Goal: Check status

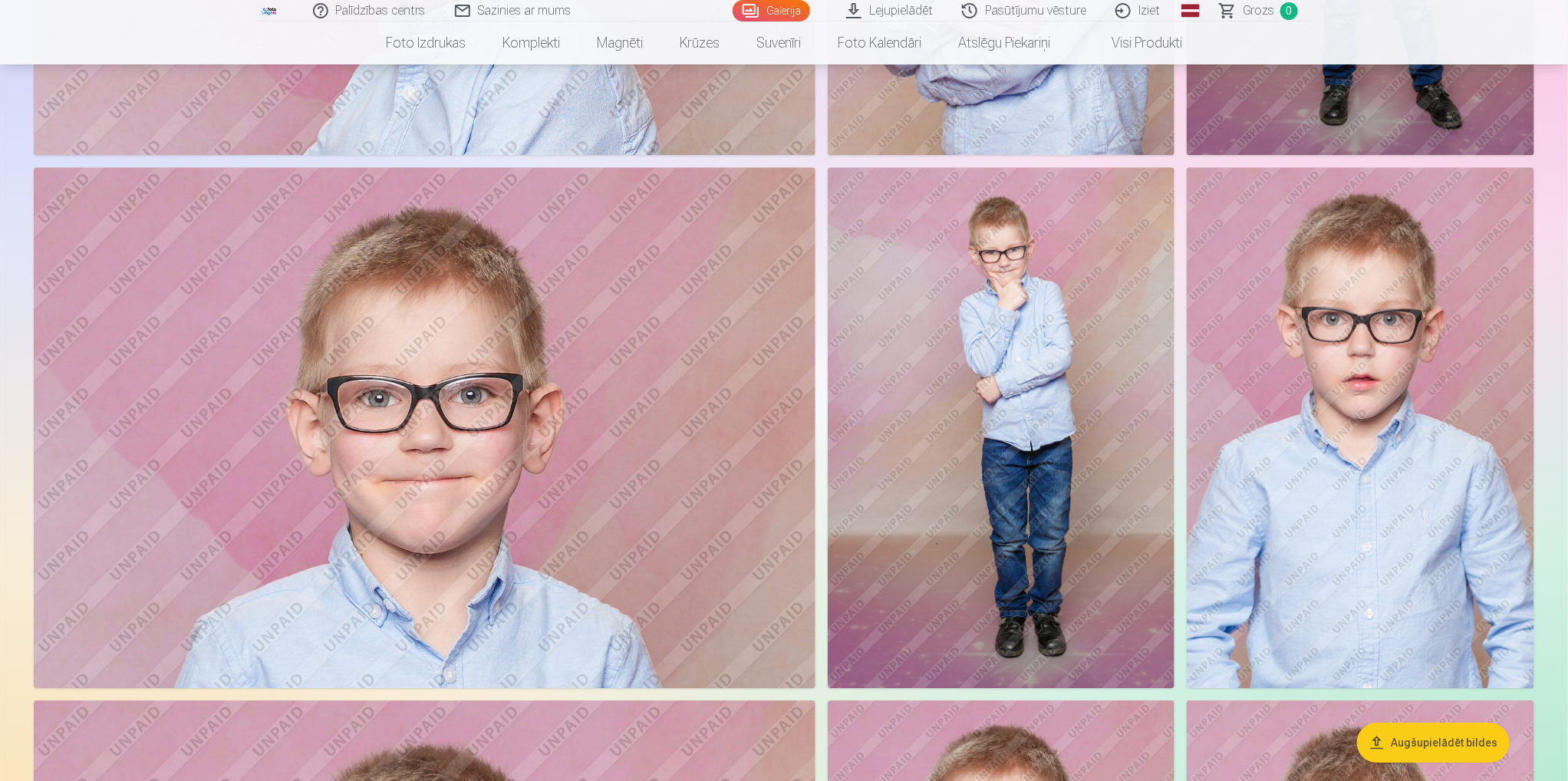
scroll to position [2377, 0]
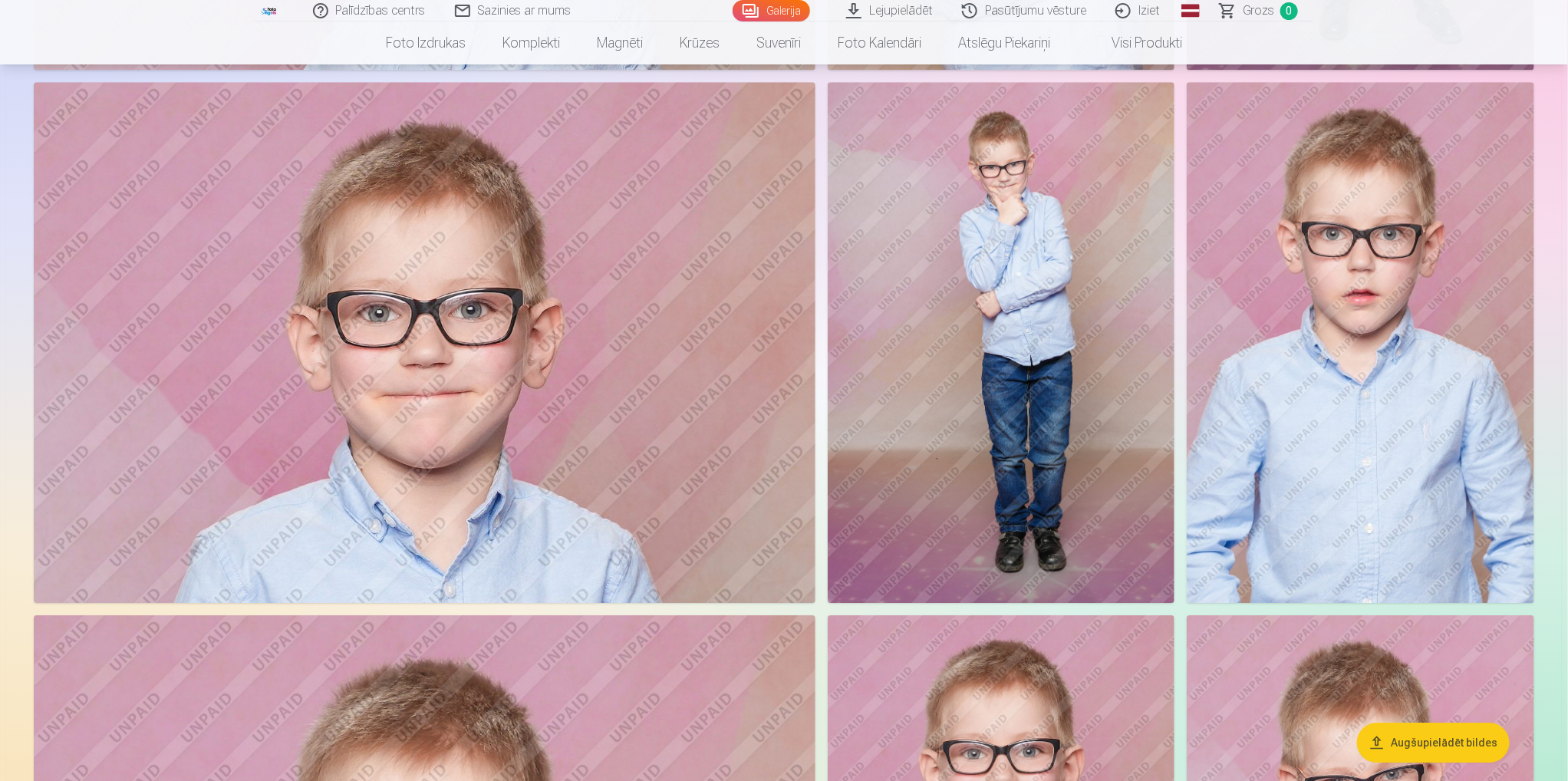
click at [1061, 217] on img at bounding box center [1001, 342] width 348 height 521
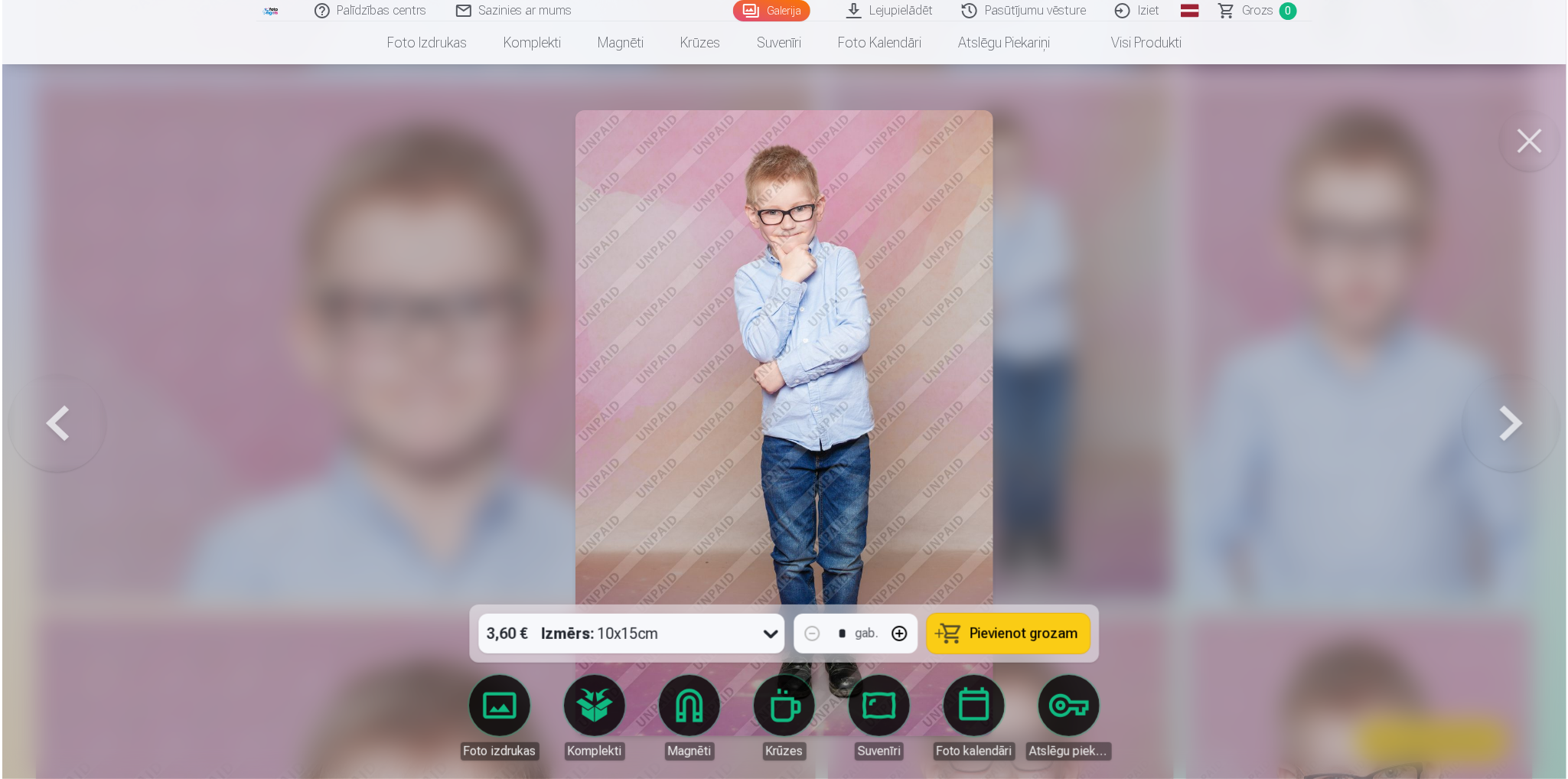
scroll to position [2375, 0]
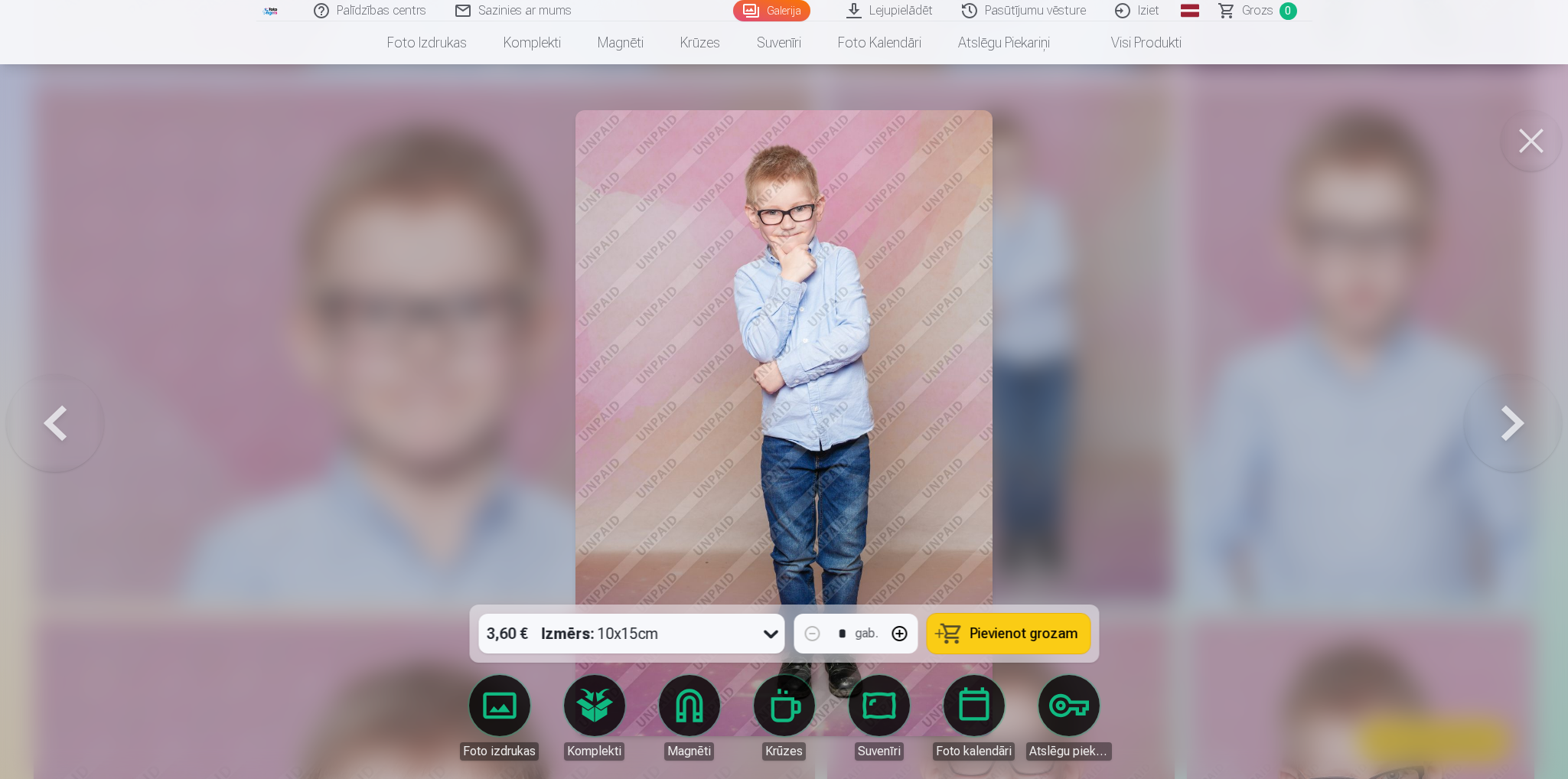
click at [1542, 145] on button at bounding box center [1530, 140] width 61 height 61
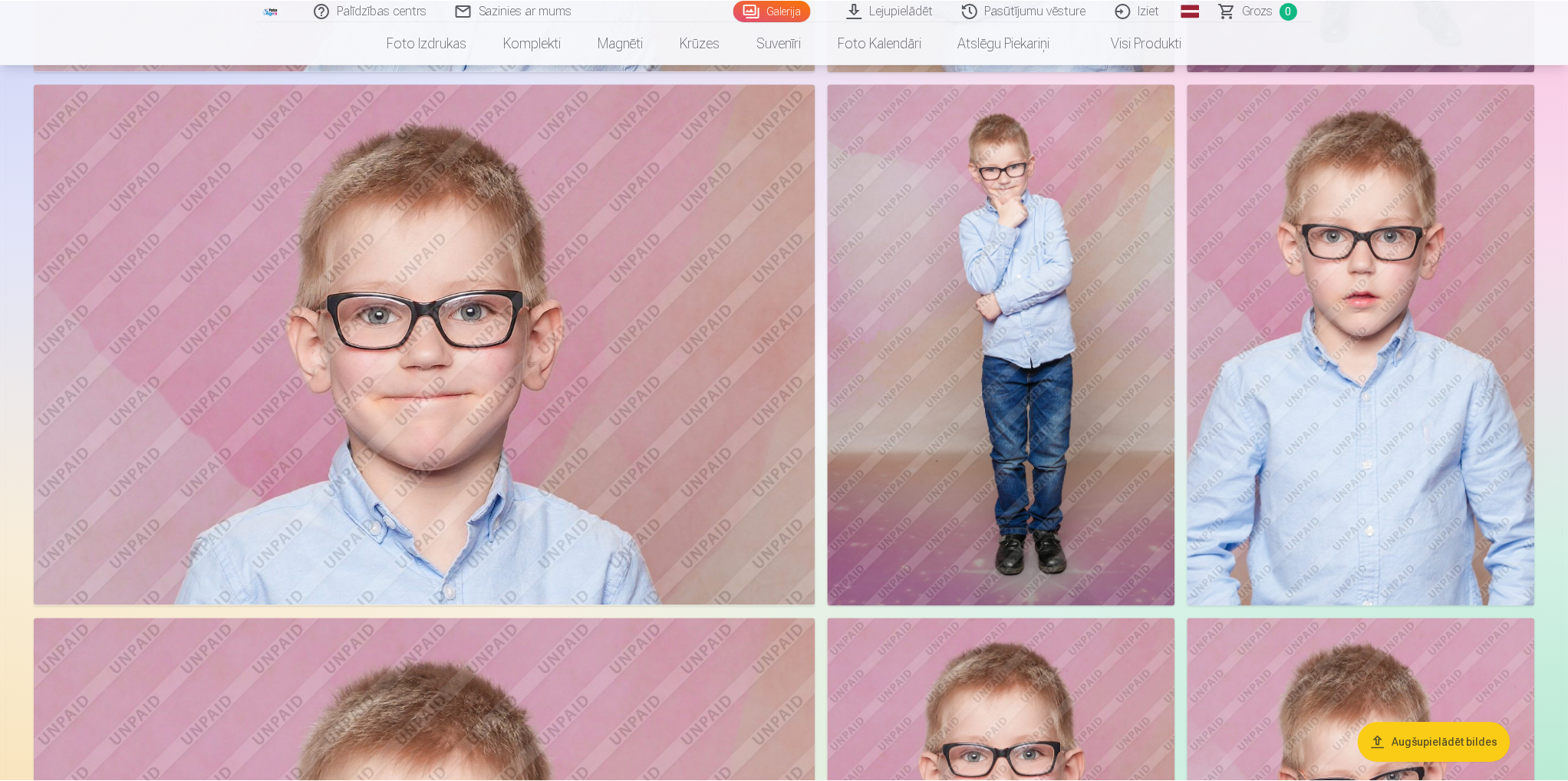
scroll to position [2377, 0]
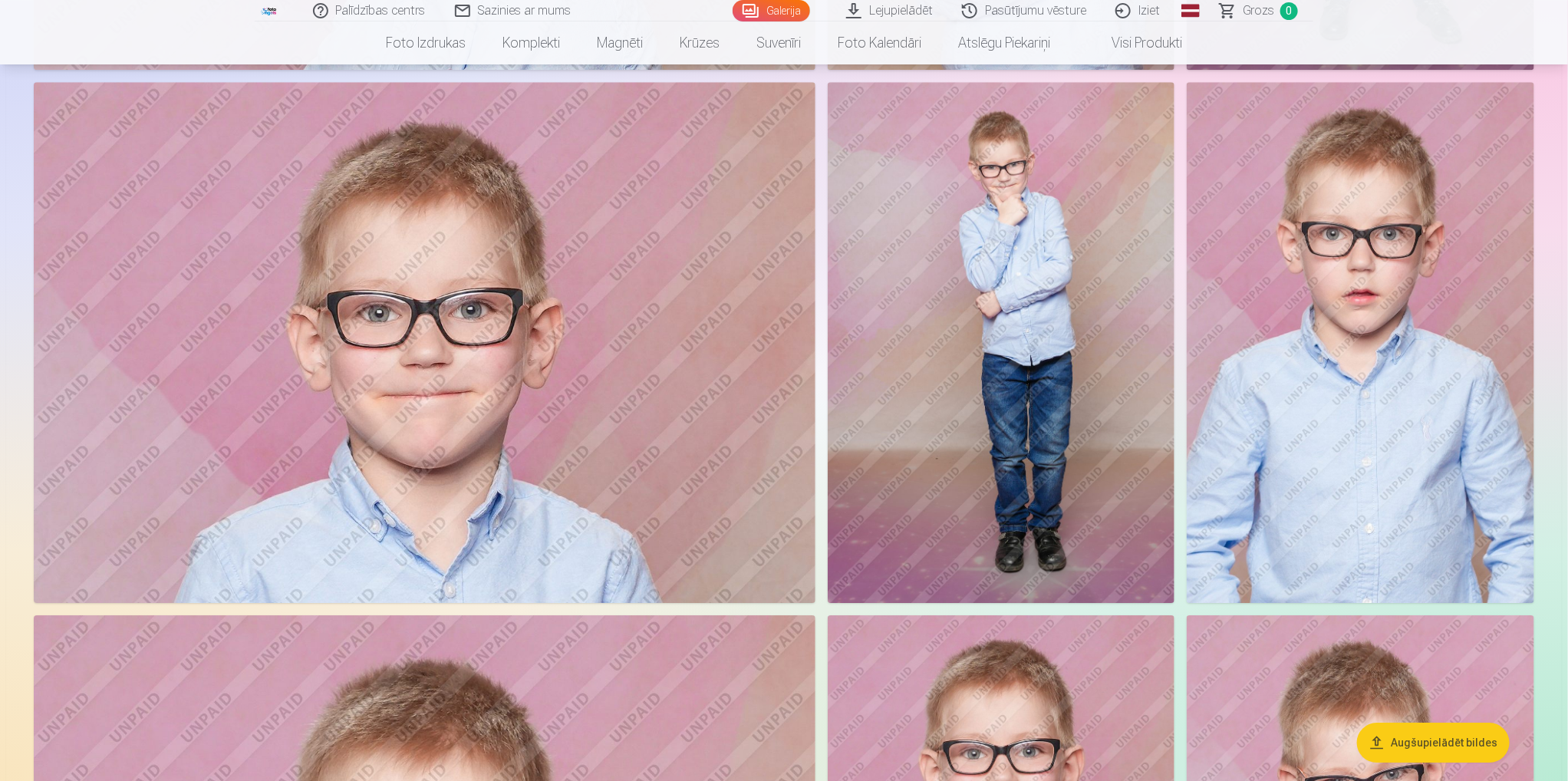
click at [1046, 11] on link "Pasūtījumu vēsture" at bounding box center [1025, 10] width 154 height 22
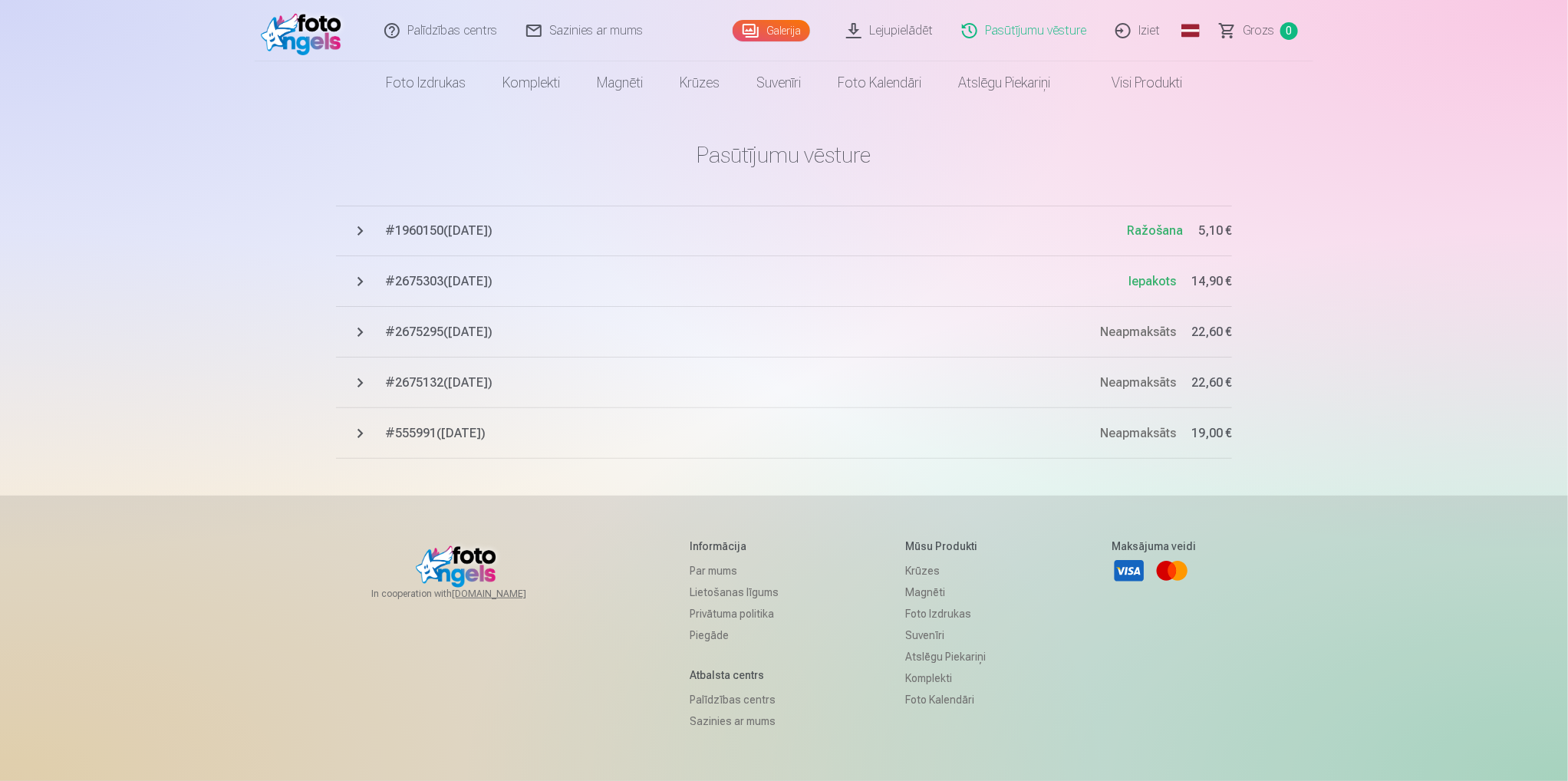
click at [486, 231] on span "# 1960150 ( [DATE] )" at bounding box center [756, 230] width 742 height 18
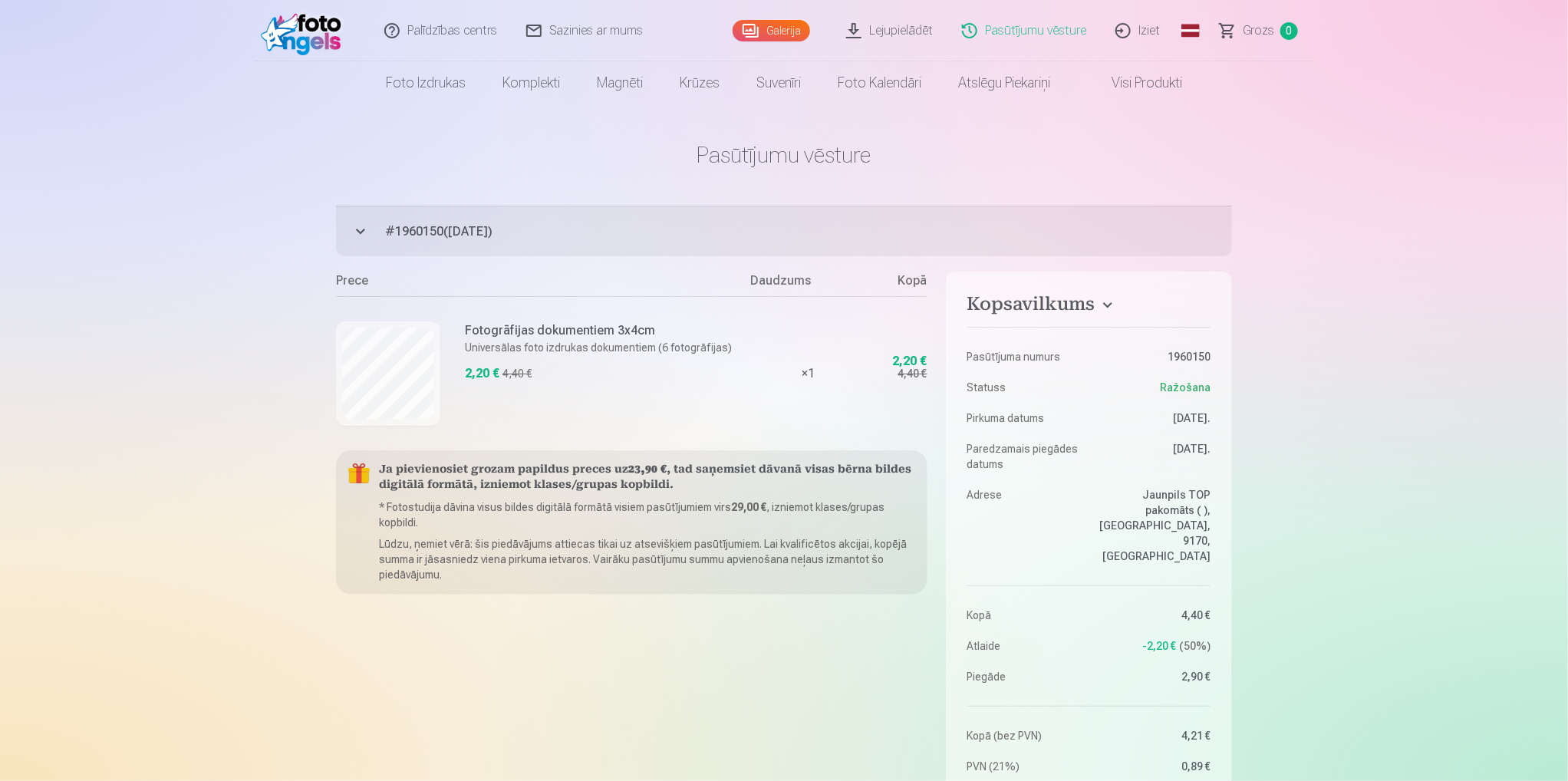
click at [905, 38] on link "Lejupielādēt" at bounding box center [890, 30] width 116 height 61
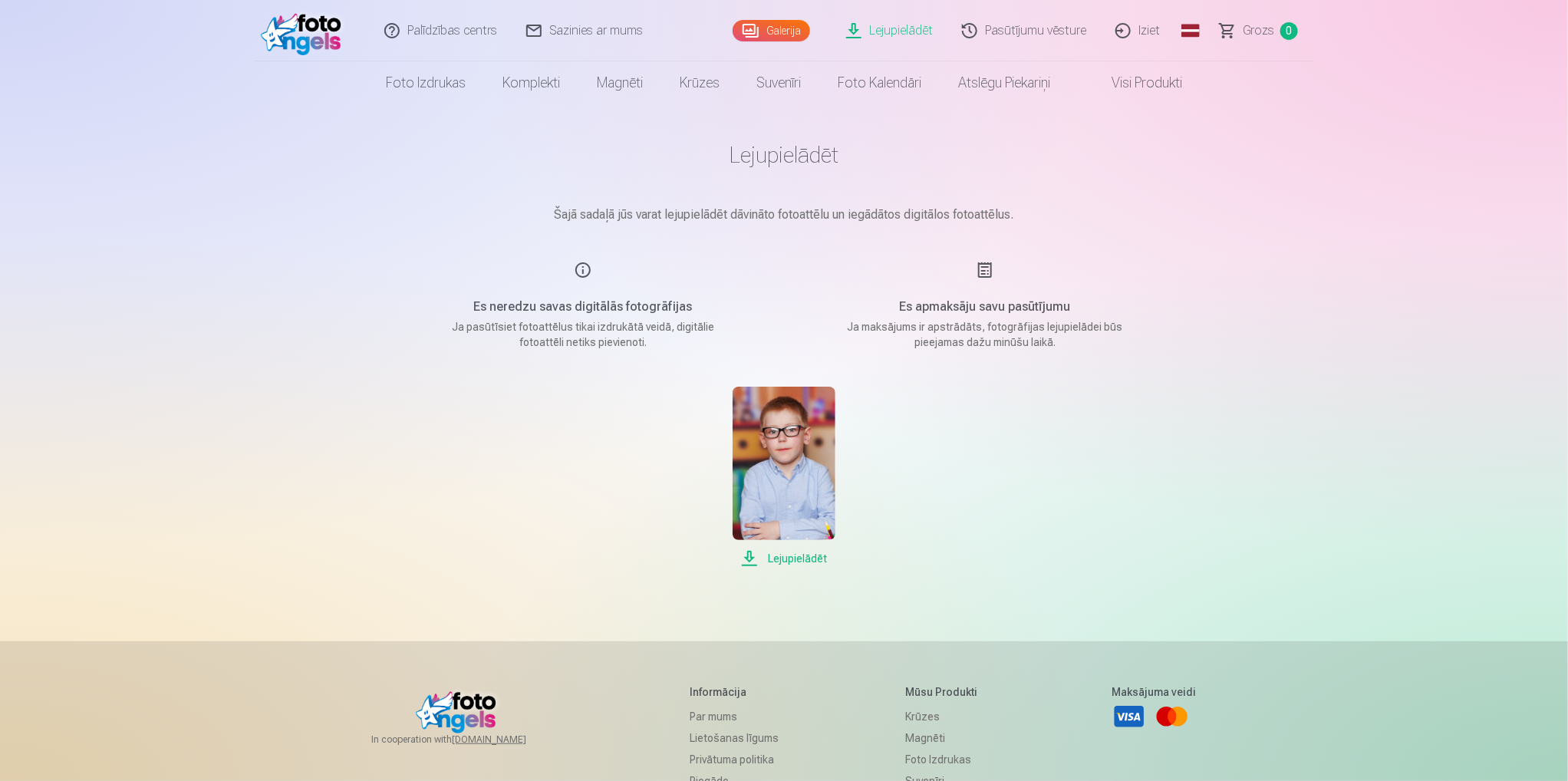
click at [803, 557] on span "Lejupielādēt" at bounding box center [784, 558] width 102 height 18
